Goal: Task Accomplishment & Management: Manage account settings

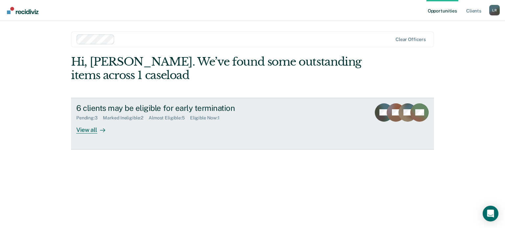
click at [262, 135] on link "6 clients may be eligible for early termination Pending : 3 Marked Ineligible :…" at bounding box center [252, 124] width 363 height 52
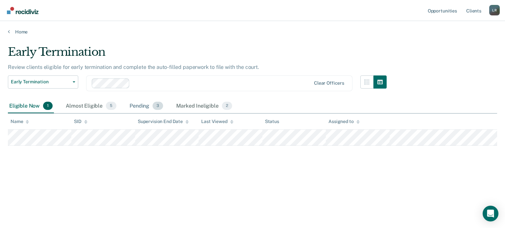
click at [147, 104] on div "Pending 3" at bounding box center [146, 106] width 36 height 14
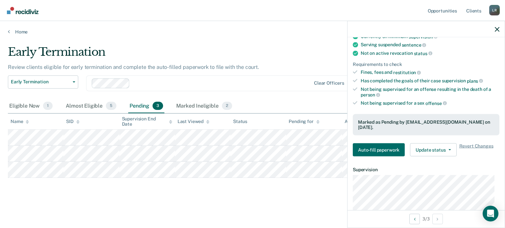
scroll to position [72, 0]
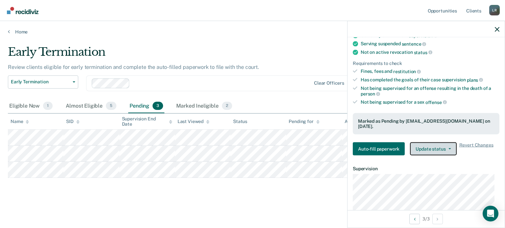
click at [442, 143] on button "Update status" at bounding box center [433, 149] width 46 height 13
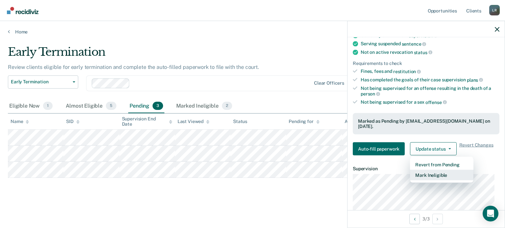
click at [430, 170] on button "Mark Ineligible" at bounding box center [441, 175] width 63 height 11
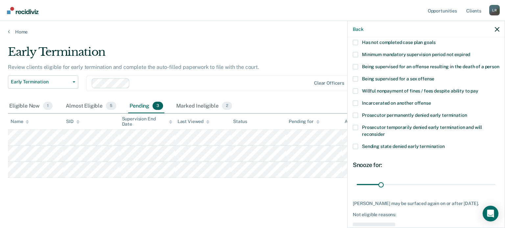
click at [353, 130] on span at bounding box center [355, 127] width 5 height 5
click at [385, 132] on input "Prosecutor temporarily denied early termination and will reconsider" at bounding box center [385, 132] width 0 height 0
drag, startPoint x: 379, startPoint y: 191, endPoint x: 417, endPoint y: 194, distance: 37.9
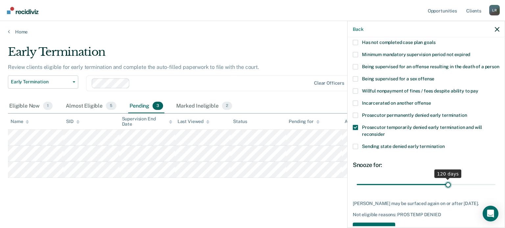
drag, startPoint x: 381, startPoint y: 190, endPoint x: 444, endPoint y: 196, distance: 64.0
type input "120"
click at [444, 191] on input "range" at bounding box center [426, 185] width 139 height 12
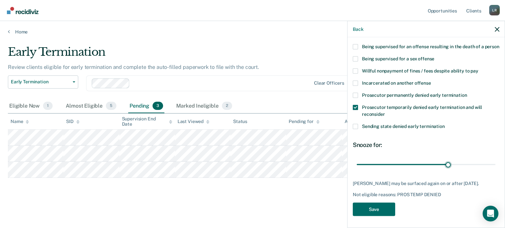
scroll to position [99, 0]
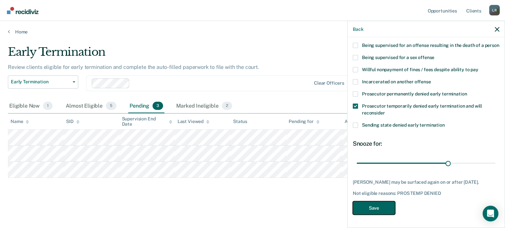
click at [384, 207] on button "Save" at bounding box center [374, 207] width 42 height 13
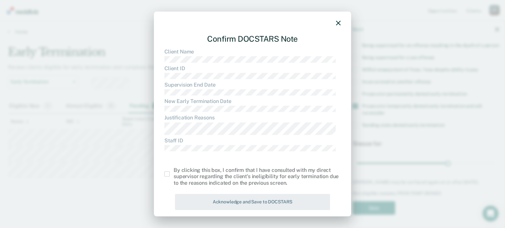
click at [165, 175] on span at bounding box center [166, 174] width 5 height 5
click at [173, 172] on input "checkbox" at bounding box center [173, 172] width 0 height 0
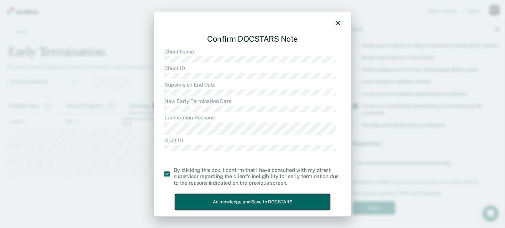
click at [198, 197] on button "Acknowledge and Save to DOCSTARS" at bounding box center [252, 202] width 155 height 16
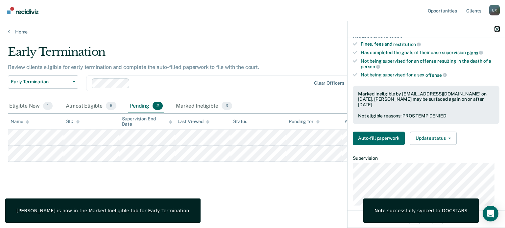
click at [497, 30] on icon "button" at bounding box center [497, 29] width 5 height 5
